Goal: Task Accomplishment & Management: Complete application form

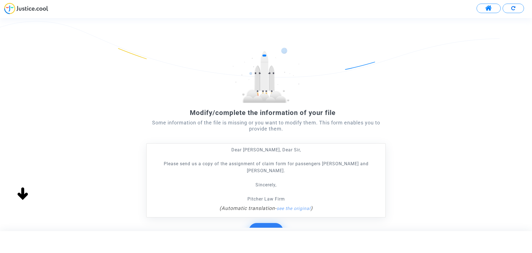
scroll to position [44, 0]
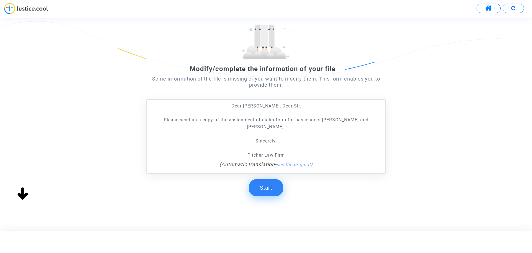
click at [271, 179] on button "Start" at bounding box center [266, 187] width 34 height 17
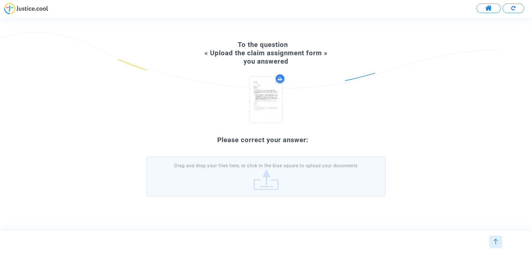
click at [265, 175] on label "Drag and drop your files here, or click in the blue square to upload your docum…" at bounding box center [266, 175] width 240 height 39
click at [0, 0] on input "Drag and drop your files here, or click in the blue square to upload your docum…" at bounding box center [0, 0] width 0 height 0
click at [278, 172] on label "Drag and drop your files here, or click in the blue square to upload your docum…" at bounding box center [266, 175] width 240 height 39
click at [0, 0] on input "Drag and drop your files here, or click in the blue square to upload your docum…" at bounding box center [0, 0] width 0 height 0
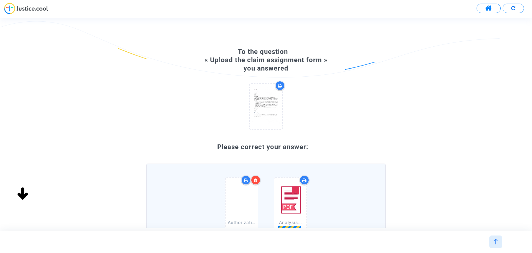
scroll to position [80, 0]
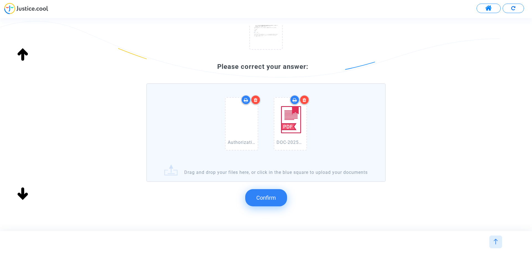
click at [260, 206] on button "Confirm" at bounding box center [266, 197] width 42 height 17
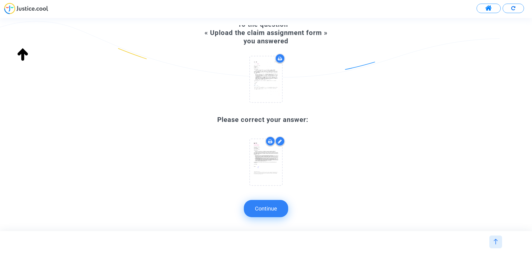
click at [260, 207] on button "Continue" at bounding box center [266, 208] width 44 height 17
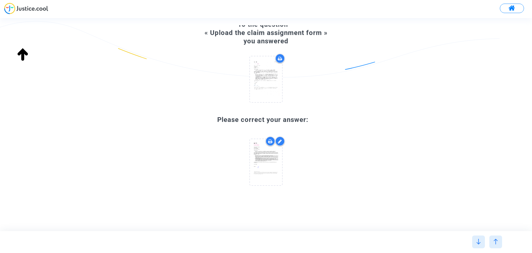
scroll to position [0, 0]
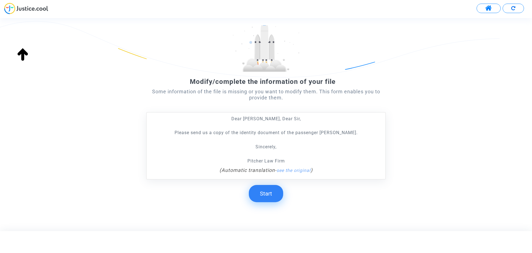
scroll to position [44, 0]
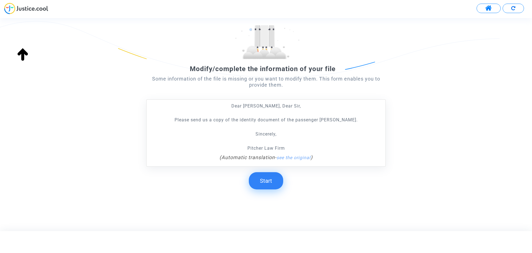
click at [264, 179] on button "Start" at bounding box center [266, 180] width 34 height 17
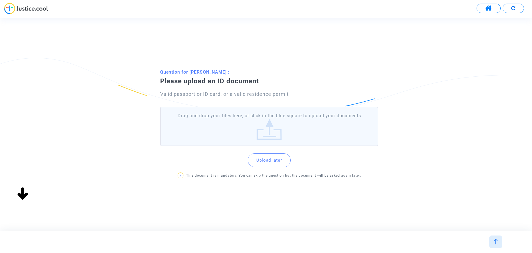
click at [279, 118] on label "Drag and drop your files here, or click in the blue square to upload your docum…" at bounding box center [269, 125] width 218 height 39
click at [0, 0] on input "Drag and drop your files here, or click in the blue square to upload your docum…" at bounding box center [0, 0] width 0 height 0
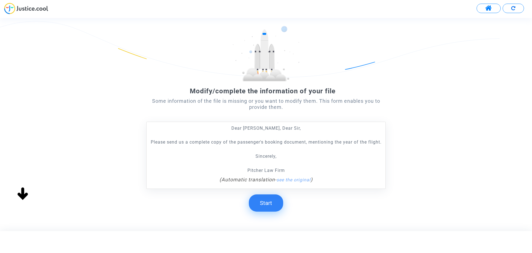
scroll to position [44, 0]
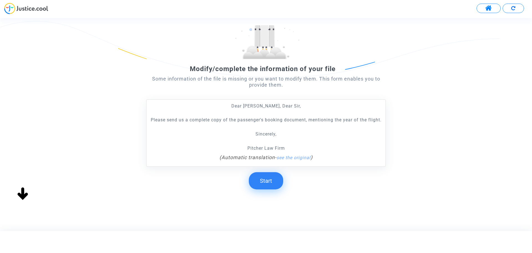
click at [269, 175] on button "Start" at bounding box center [266, 180] width 34 height 17
click at [266, 178] on button "Start" at bounding box center [266, 180] width 34 height 17
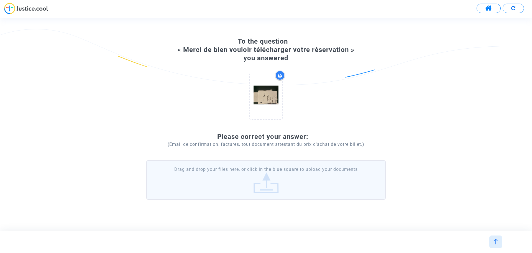
click at [263, 175] on label "Drag and drop your files here, or click in the blue square to upload your docum…" at bounding box center [266, 179] width 240 height 39
click at [0, 0] on input "Drag and drop your files here, or click in the blue square to upload your docum…" at bounding box center [0, 0] width 0 height 0
drag, startPoint x: 283, startPoint y: 162, endPoint x: 283, endPoint y: 166, distance: 4.4
drag, startPoint x: 283, startPoint y: 166, endPoint x: 269, endPoint y: 171, distance: 15.0
click at [269, 171] on label "Drag and drop your files here, or click in the blue square to upload your docum…" at bounding box center [266, 179] width 240 height 39
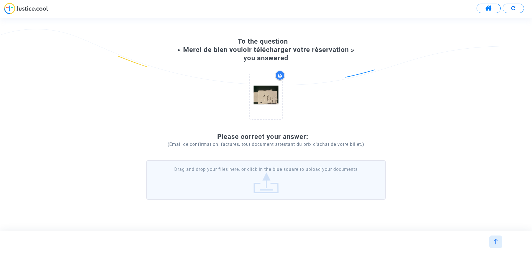
click at [0, 0] on input "Drag and drop your files here, or click in the blue square to upload your docum…" at bounding box center [0, 0] width 0 height 0
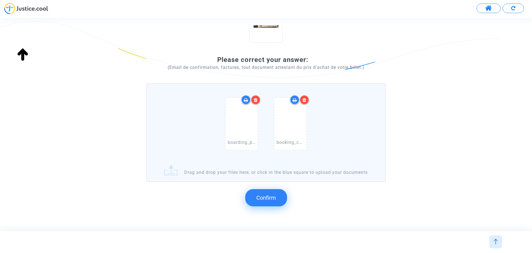
scroll to position [114, 0]
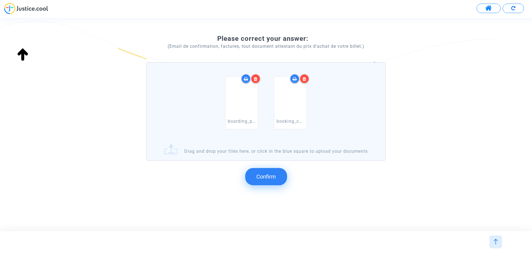
click at [265, 177] on span "Confirm" at bounding box center [266, 176] width 20 height 7
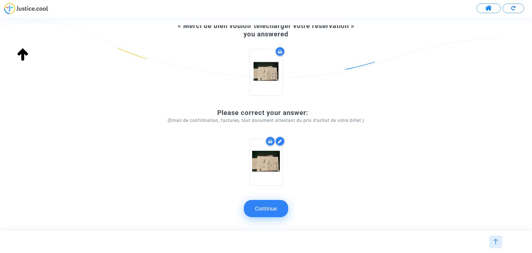
scroll to position [34, 0]
click at [269, 209] on button "Continue" at bounding box center [266, 208] width 44 height 17
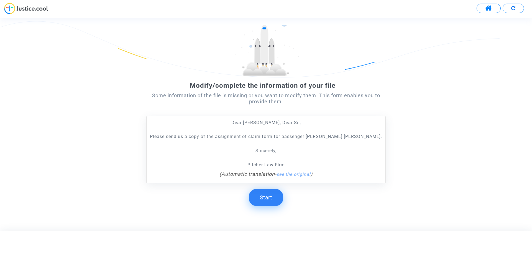
scroll to position [44, 0]
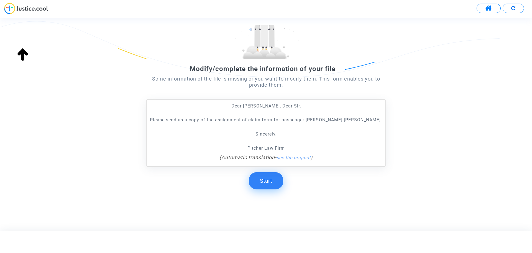
click at [266, 180] on button "Start" at bounding box center [266, 180] width 34 height 17
click at [270, 177] on button "Start" at bounding box center [266, 180] width 34 height 17
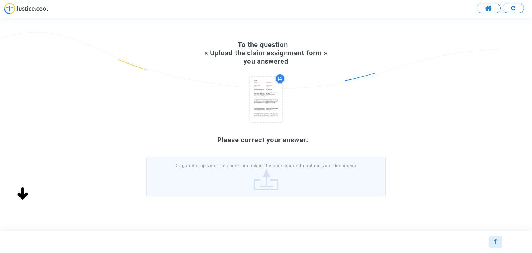
click at [264, 175] on label "Drag and drop your files here, or click in the blue square to upload your docum…" at bounding box center [266, 175] width 240 height 39
click at [0, 0] on input "Drag and drop your files here, or click in the blue square to upload your docum…" at bounding box center [0, 0] width 0 height 0
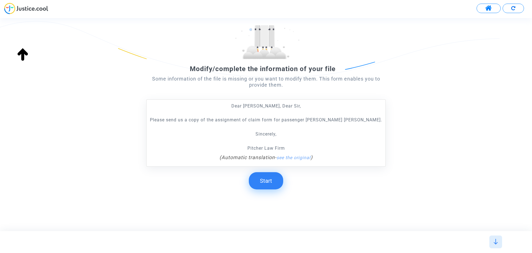
click at [268, 185] on button "Start" at bounding box center [266, 180] width 34 height 17
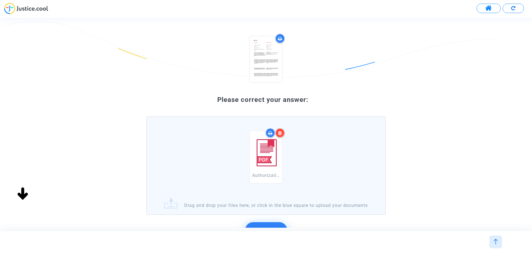
scroll to position [107, 0]
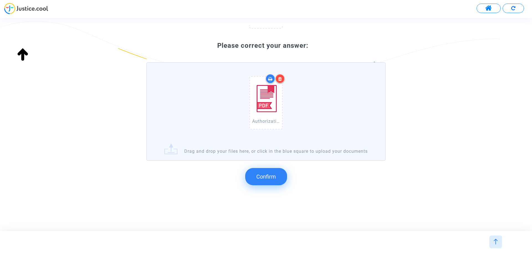
click at [271, 173] on button "Confirm" at bounding box center [266, 176] width 42 height 17
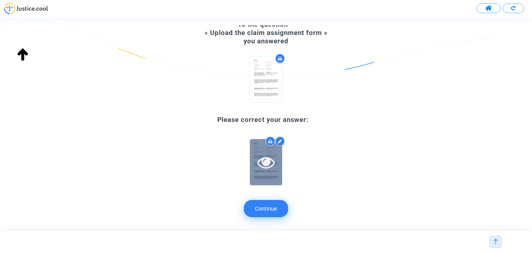
click at [268, 161] on icon at bounding box center [266, 162] width 18 height 18
click at [273, 203] on button "Continue" at bounding box center [266, 208] width 44 height 17
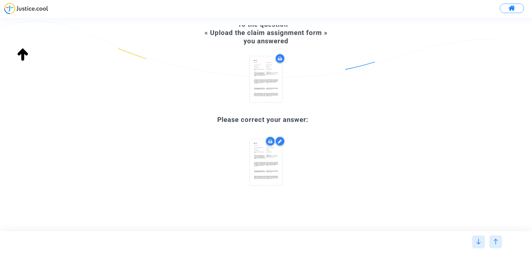
scroll to position [0, 0]
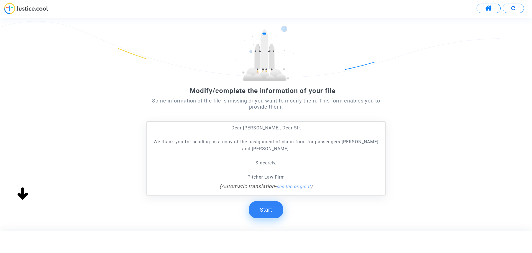
scroll to position [51, 0]
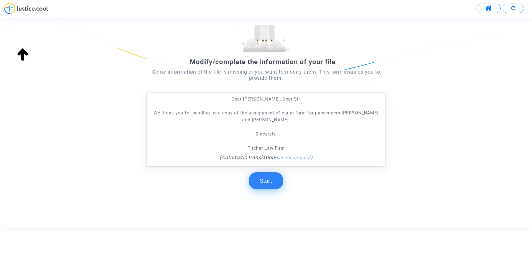
click at [267, 180] on button "Start" at bounding box center [266, 180] width 34 height 17
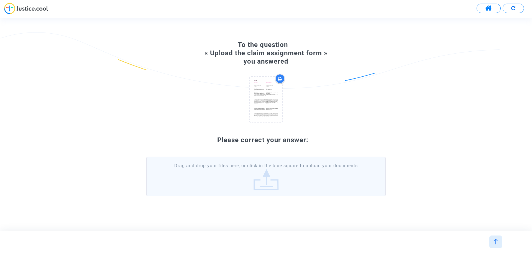
click at [255, 165] on label "Drag and drop your files here, or click in the blue square to upload your docum…" at bounding box center [266, 175] width 240 height 39
click at [0, 0] on input "Drag and drop your files here, or click in the blue square to upload your docum…" at bounding box center [0, 0] width 0 height 0
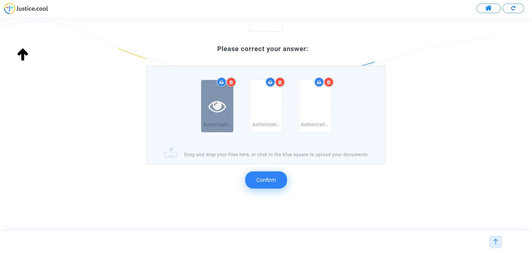
scroll to position [107, 0]
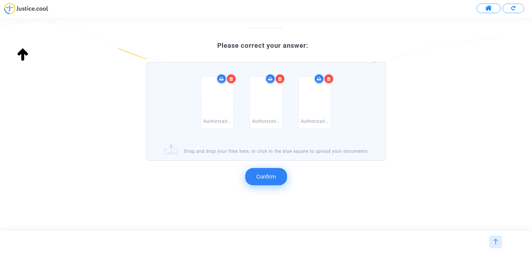
click at [260, 175] on span "Confirm" at bounding box center [266, 176] width 20 height 7
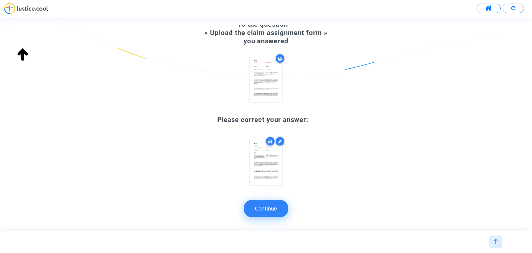
click at [264, 205] on button "Continue" at bounding box center [266, 208] width 44 height 17
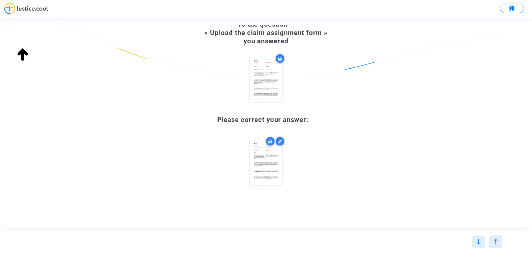
scroll to position [0, 0]
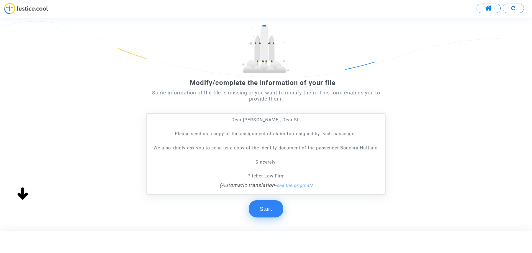
scroll to position [58, 0]
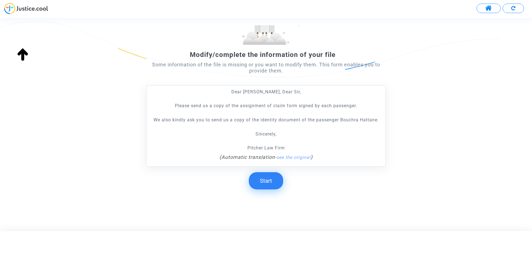
click at [270, 182] on button "Start" at bounding box center [266, 180] width 34 height 17
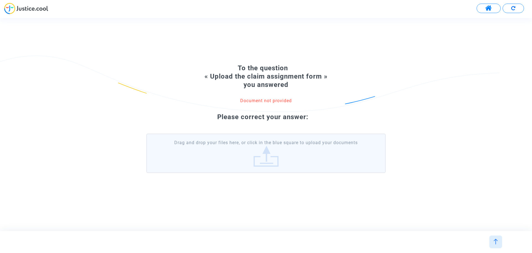
click at [274, 148] on label "Drag and drop your files here, or click in the blue square to upload your docum…" at bounding box center [266, 152] width 240 height 39
click at [0, 0] on input "Drag and drop your files here, or click in the blue square to upload your docum…" at bounding box center [0, 0] width 0 height 0
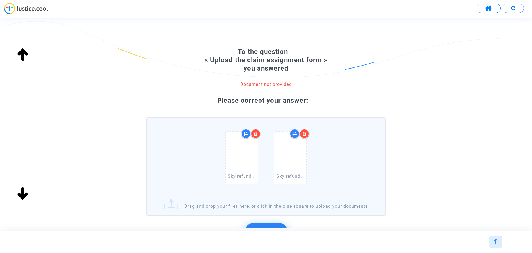
scroll to position [61, 0]
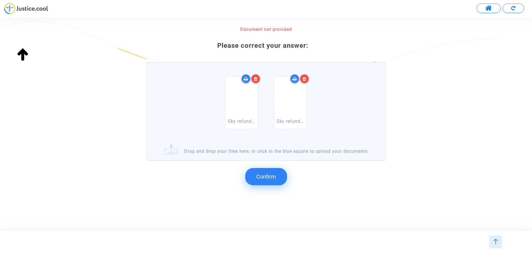
click at [263, 176] on span "Confirm" at bounding box center [266, 176] width 20 height 7
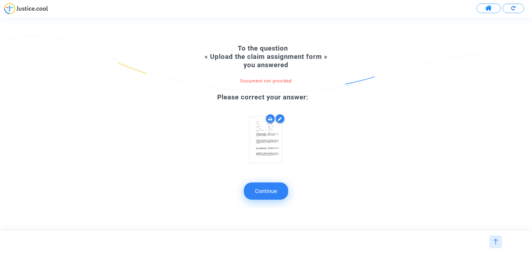
click at [271, 192] on button "Continue" at bounding box center [266, 190] width 44 height 17
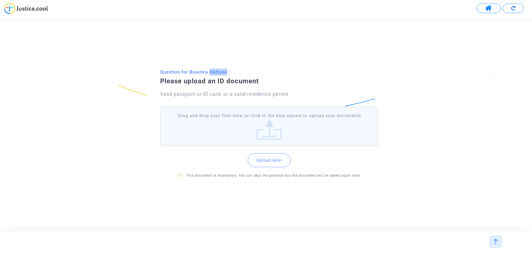
drag, startPoint x: 209, startPoint y: 69, endPoint x: 226, endPoint y: 70, distance: 17.0
click at [226, 70] on p "Question for Bouchra Hattane :" at bounding box center [273, 71] width 226 height 7
copy p "Hattane"
click at [267, 128] on label "Drag and drop your files here, or click in the blue square to upload your docum…" at bounding box center [269, 125] width 218 height 39
click at [0, 0] on input "Drag and drop your files here, or click in the blue square to upload your docum…" at bounding box center [0, 0] width 0 height 0
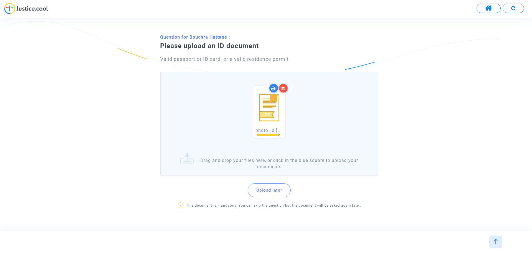
scroll to position [29, 0]
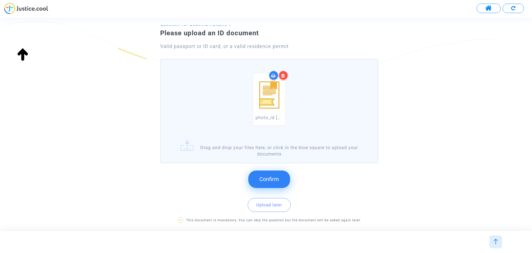
click at [278, 181] on span "Confirm" at bounding box center [270, 179] width 20 height 7
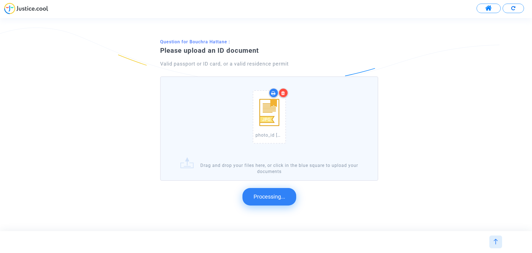
scroll to position [0, 0]
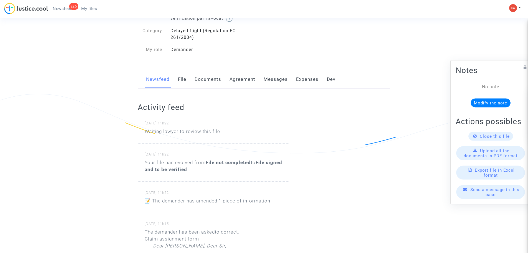
scroll to position [139, 0]
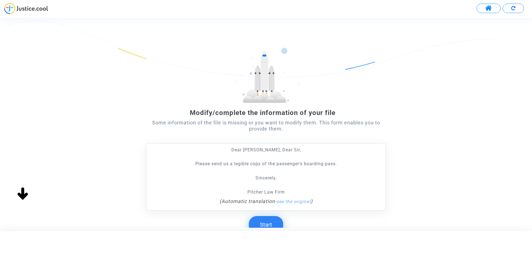
drag, startPoint x: 258, startPoint y: 220, endPoint x: 258, endPoint y: 225, distance: 5.3
click at [258, 225] on button "Start" at bounding box center [266, 224] width 34 height 17
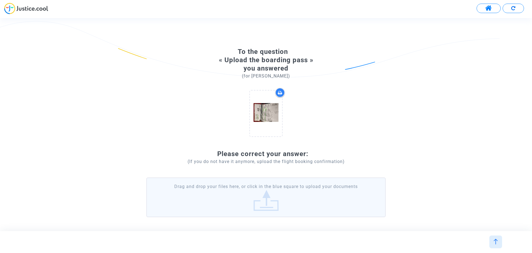
click at [281, 204] on label "Drag and drop your files here, or click in the blue square to upload your docum…" at bounding box center [266, 196] width 240 height 39
click at [0, 0] on input "Drag and drop your files here, or click in the blue square to upload your docum…" at bounding box center [0, 0] width 0 height 0
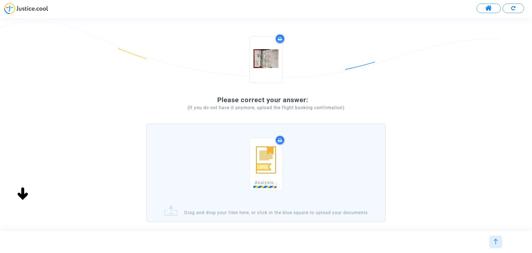
scroll to position [94, 0]
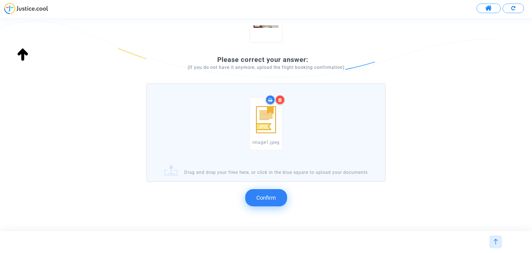
click at [268, 201] on span "Confirm" at bounding box center [266, 197] width 20 height 7
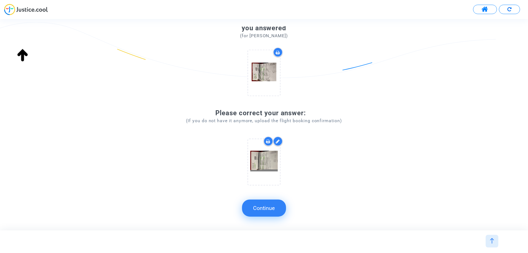
scroll to position [41, 0]
click at [270, 214] on button "Continue" at bounding box center [266, 208] width 44 height 17
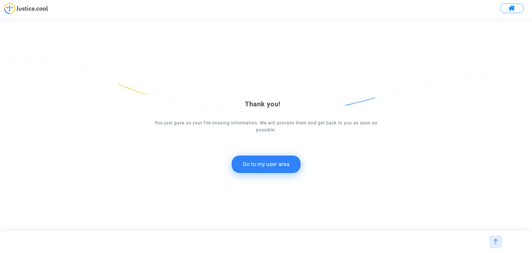
click at [281, 167] on button "Go to my user area" at bounding box center [266, 163] width 69 height 17
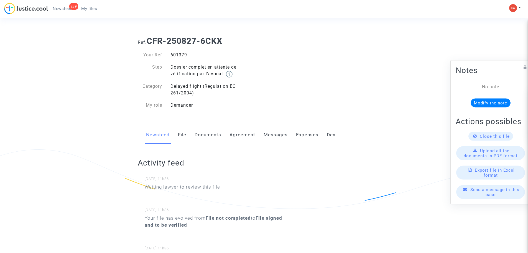
click at [71, 9] on div "239" at bounding box center [73, 6] width 9 height 7
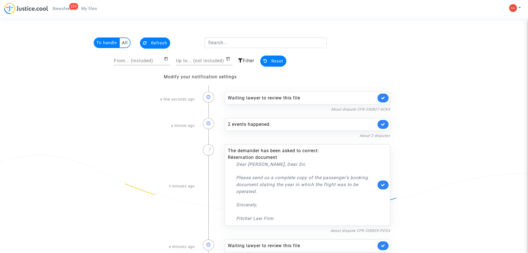
click at [113, 41] on multi-toggle-item "To handle" at bounding box center [107, 42] width 26 height 9
click at [33, 7] on img at bounding box center [26, 8] width 44 height 11
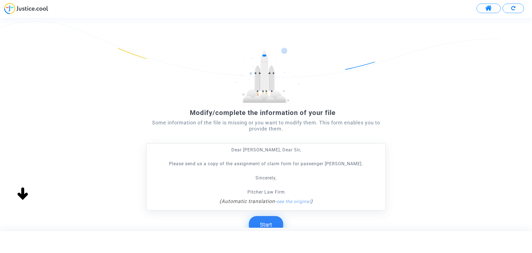
click at [272, 222] on button "Start" at bounding box center [266, 224] width 34 height 17
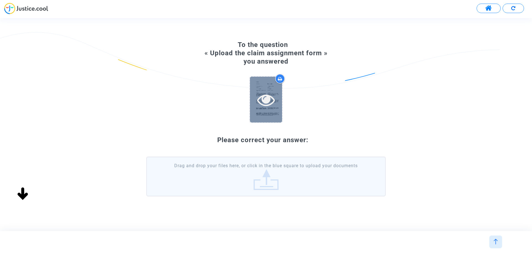
click at [273, 97] on icon at bounding box center [266, 100] width 18 height 18
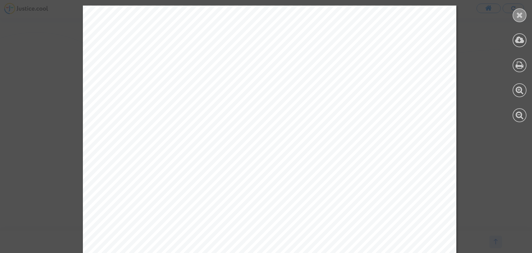
click at [520, 11] on icon at bounding box center [520, 15] width 7 height 8
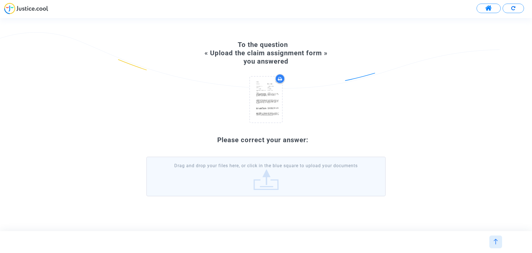
click at [277, 171] on label "Drag and drop your files here, or click in the blue square to upload your docum…" at bounding box center [266, 175] width 240 height 39
click at [0, 0] on input "Drag and drop your files here, or click in the blue square to upload your docum…" at bounding box center [0, 0] width 0 height 0
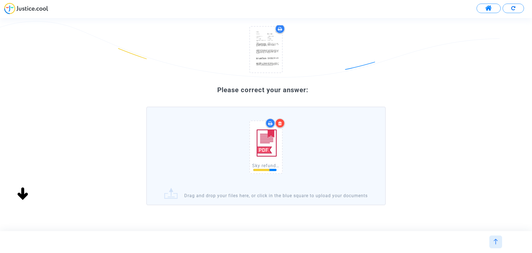
scroll to position [80, 0]
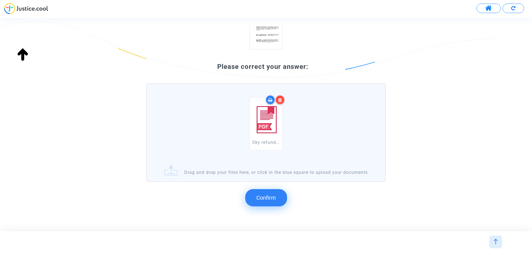
click at [264, 201] on span "Confirm" at bounding box center [266, 197] width 20 height 7
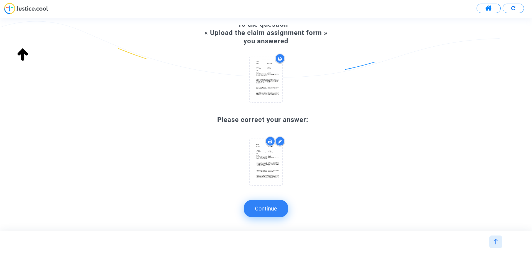
scroll to position [27, 0]
click at [270, 203] on button "Continue" at bounding box center [266, 208] width 44 height 17
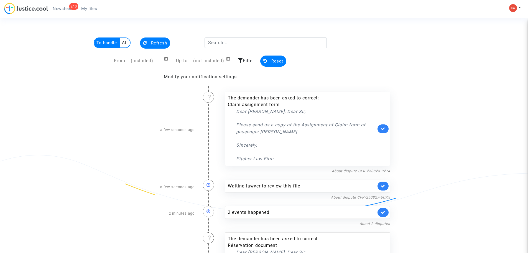
click at [91, 9] on span "My files" at bounding box center [89, 8] width 16 height 5
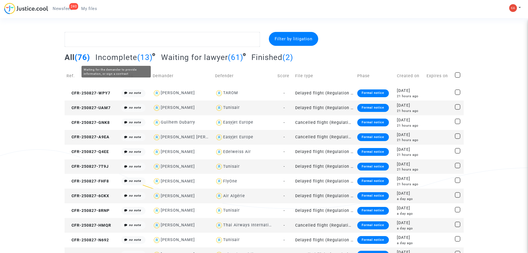
click at [124, 55] on span "Incomplete" at bounding box center [116, 57] width 42 height 9
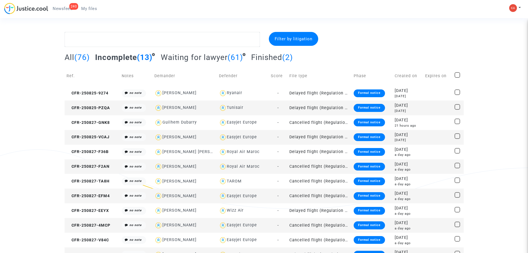
click at [261, 112] on td "Tunisair" at bounding box center [243, 107] width 52 height 15
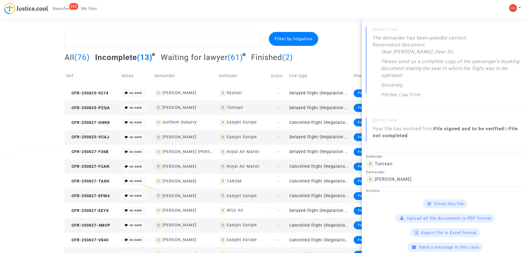
scroll to position [250, 0]
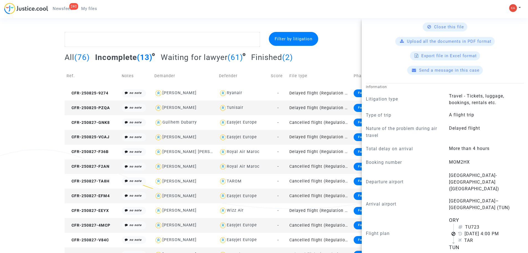
click at [451, 43] on span "Upload all the documents in PDF format" at bounding box center [449, 41] width 85 height 5
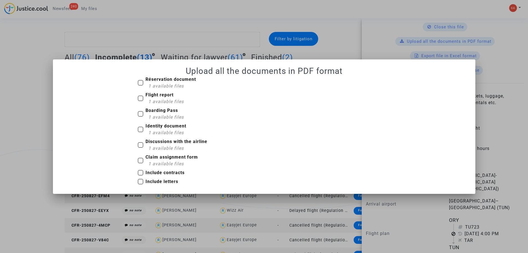
click at [364, 38] on div at bounding box center [264, 126] width 528 height 253
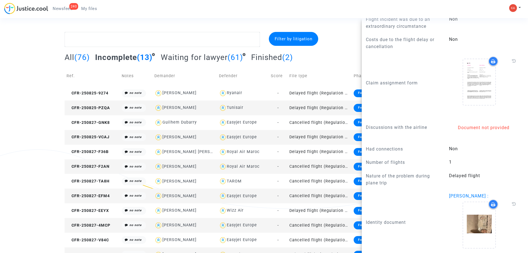
scroll to position [499, 0]
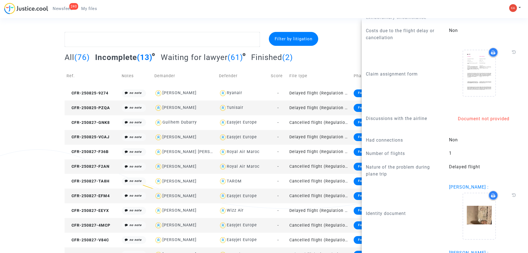
drag, startPoint x: 365, startPoint y: 118, endPoint x: 437, endPoint y: 119, distance: 71.3
click at [437, 119] on div "Discussions with the airline" at bounding box center [403, 118] width 83 height 24
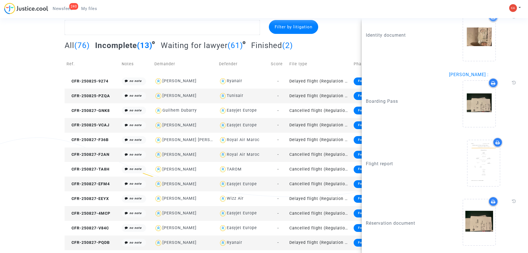
scroll to position [24, 0]
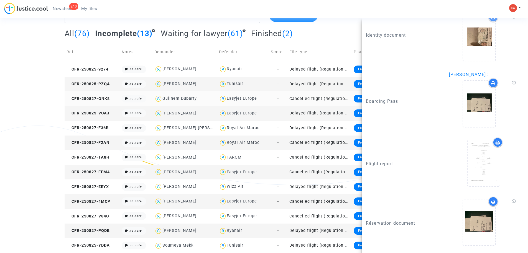
click at [197, 100] on div "Guilhem Dubarry" at bounding box center [179, 98] width 34 height 5
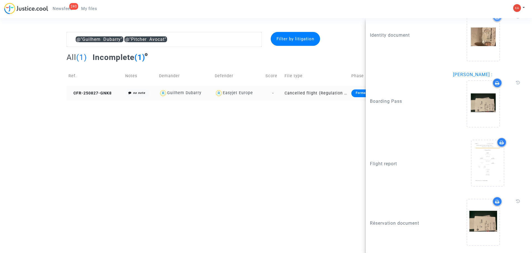
click at [294, 91] on td "Cancelled flight (Regulation EC 261/2004)" at bounding box center [316, 93] width 67 height 15
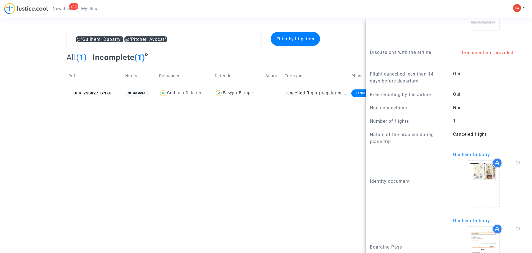
scroll to position [662, 0]
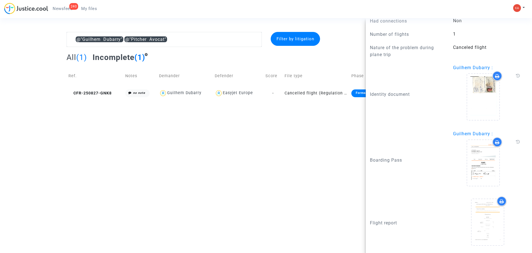
click at [204, 75] on td "Demander" at bounding box center [185, 76] width 56 height 20
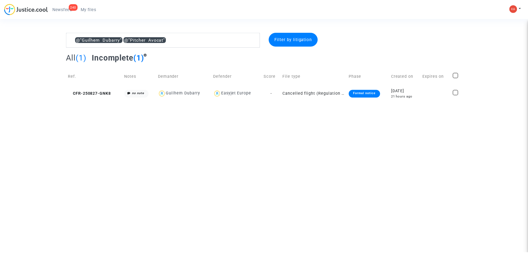
scroll to position [0, 0]
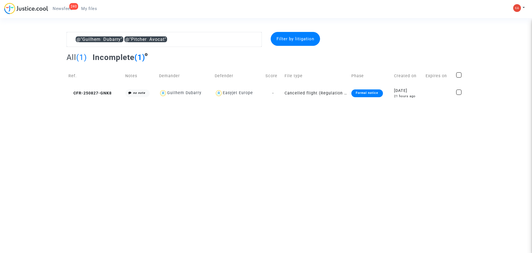
click at [139, 61] on span "(1)" at bounding box center [139, 57] width 11 height 9
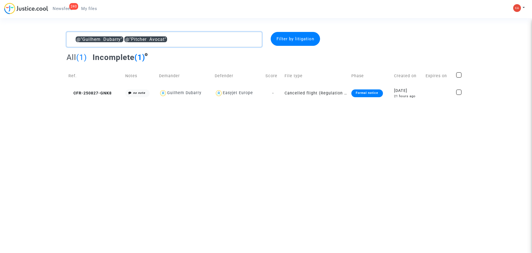
drag, startPoint x: 124, startPoint y: 40, endPoint x: 66, endPoint y: 40, distance: 58.0
click at [66, 40] on div "@"Guilhem Dubarry" @"Pitcher Avocat"" at bounding box center [164, 39] width 204 height 15
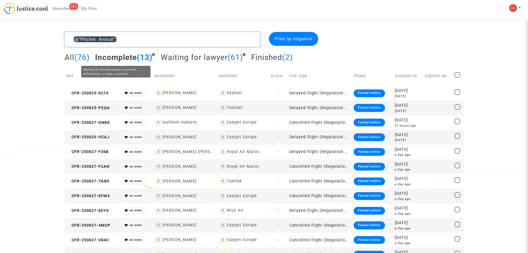
type textarea "@"Pitcher Avocat""
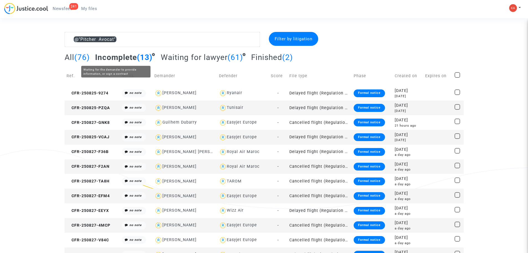
click at [134, 55] on span "Incomplete" at bounding box center [116, 57] width 42 height 9
click at [308, 165] on td "Cancelled flight (Regulation EC 261/2004)" at bounding box center [320, 166] width 64 height 15
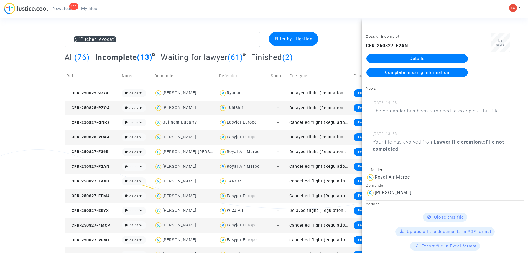
click at [441, 72] on span "Complete missing information" at bounding box center [417, 72] width 64 height 5
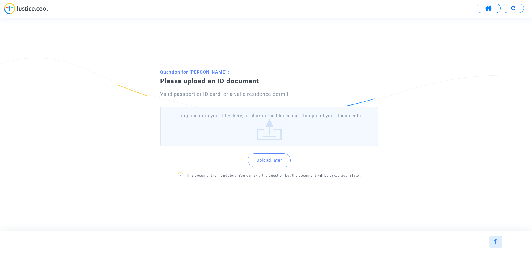
drag, startPoint x: 206, startPoint y: 68, endPoint x: 227, endPoint y: 70, distance: 20.6
click at [227, 70] on p "Question for Malika Jeddaoui :" at bounding box center [273, 71] width 226 height 7
copy p "Jeddaoui"
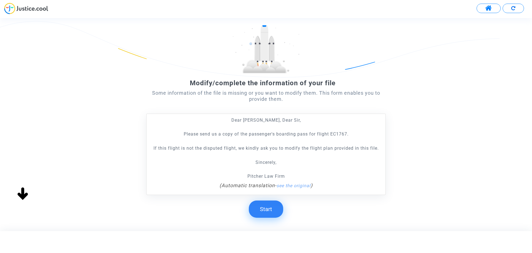
scroll to position [58, 0]
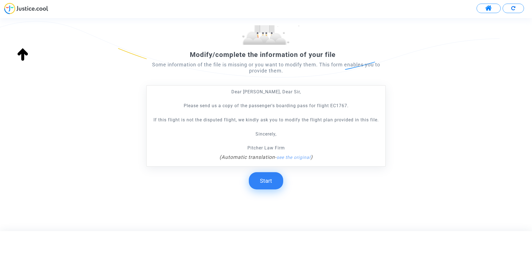
click at [275, 182] on button "Start" at bounding box center [266, 180] width 34 height 17
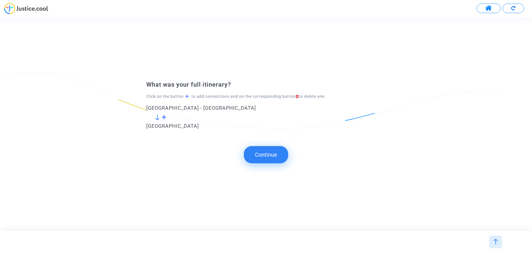
click at [273, 156] on button "Continue" at bounding box center [266, 154] width 44 height 17
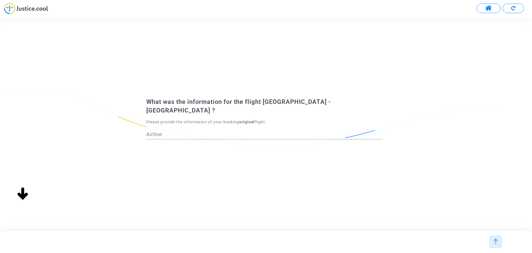
scroll to position [0, 0]
click at [181, 131] on input "Airline" at bounding box center [264, 134] width 237 height 6
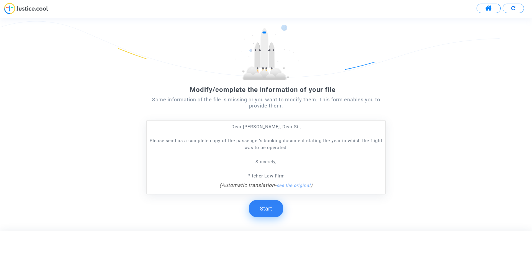
scroll to position [51, 0]
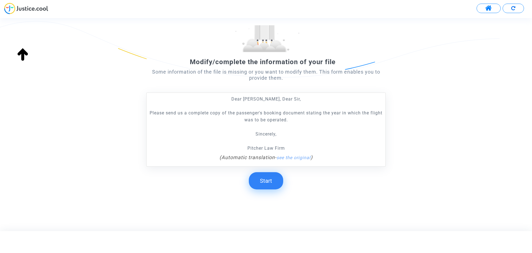
click at [270, 177] on button "Start" at bounding box center [266, 180] width 34 height 17
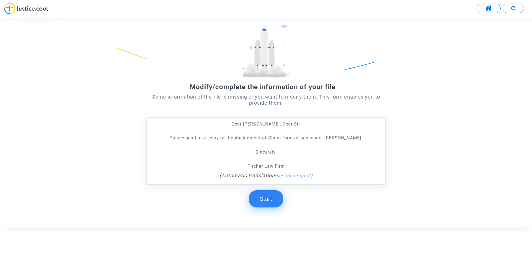
scroll to position [44, 0]
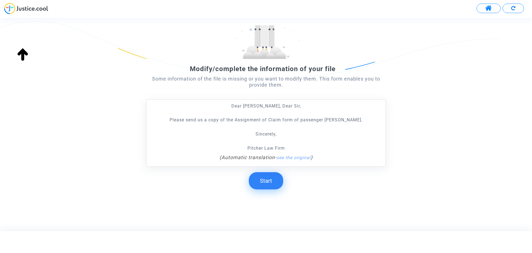
click at [268, 179] on button "Start" at bounding box center [266, 180] width 34 height 17
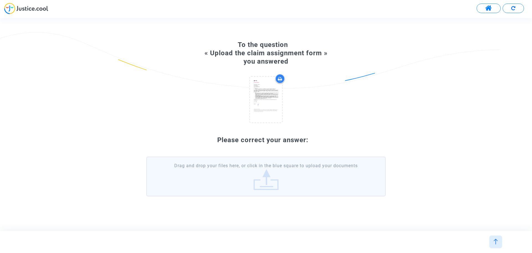
click at [261, 178] on label "Drag and drop your files here, or click in the blue square to upload your docum…" at bounding box center [266, 175] width 240 height 39
click at [0, 0] on input "Drag and drop your files here, or click in the blue square to upload your docum…" at bounding box center [0, 0] width 0 height 0
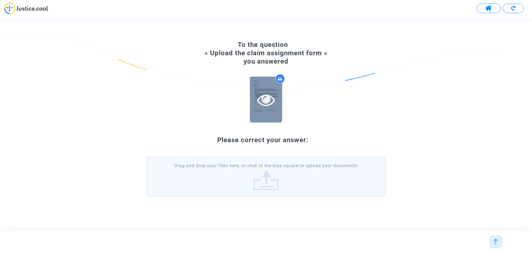
click at [268, 89] on div at bounding box center [266, 100] width 32 height 46
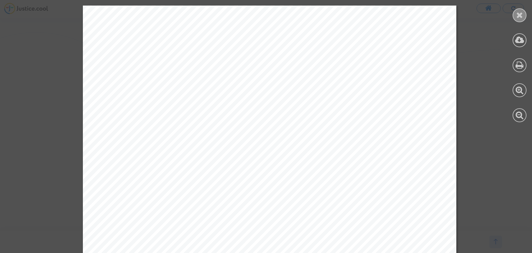
click at [524, 12] on div at bounding box center [520, 15] width 14 height 14
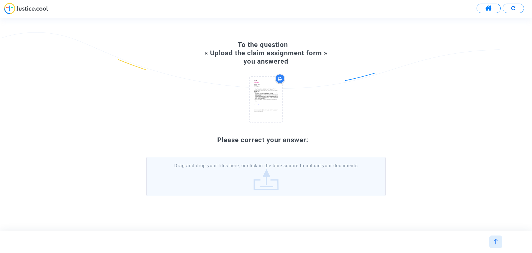
click at [255, 172] on label "Drag and drop your files here, or click in the blue square to upload your docum…" at bounding box center [266, 175] width 240 height 39
click at [0, 0] on input "Drag and drop your files here, or click in the blue square to upload your docum…" at bounding box center [0, 0] width 0 height 0
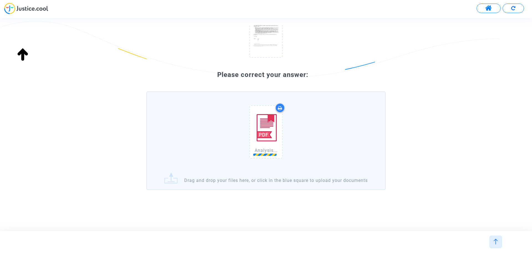
scroll to position [80, 0]
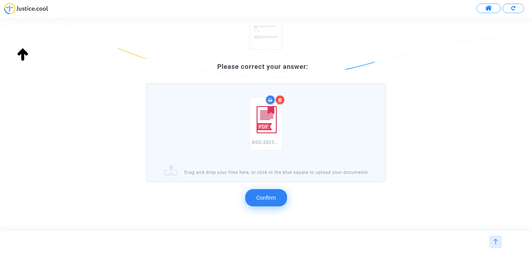
click at [273, 201] on span "Confirm" at bounding box center [266, 197] width 20 height 7
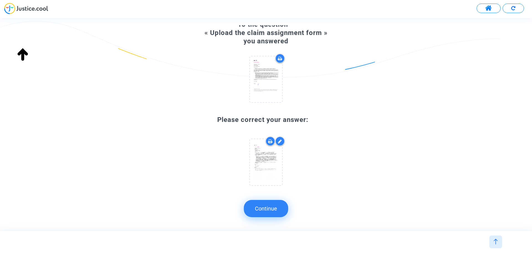
click at [271, 205] on button "Continue" at bounding box center [266, 208] width 44 height 17
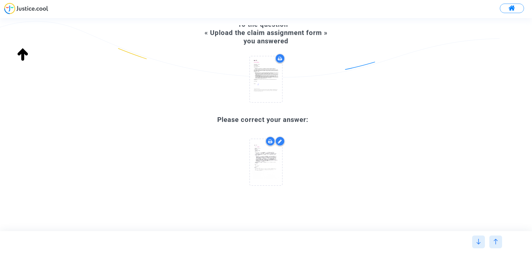
scroll to position [0, 0]
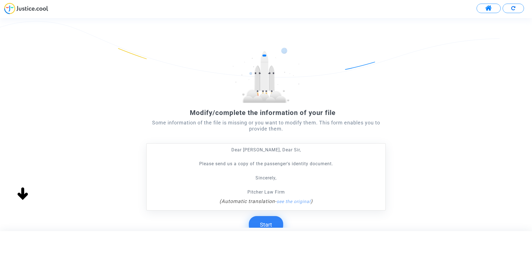
scroll to position [44, 0]
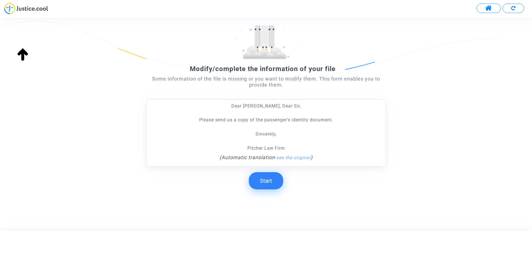
click at [271, 183] on button "Start" at bounding box center [266, 180] width 34 height 17
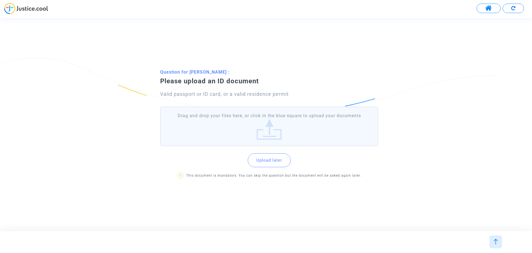
click at [255, 133] on label "Drag and drop your files here, or click in the blue square to upload your docum…" at bounding box center [269, 125] width 218 height 39
click at [0, 0] on input "Drag and drop your files here, or click in the blue square to upload your docum…" at bounding box center [0, 0] width 0 height 0
